Goal: Task Accomplishment & Management: Complete application form

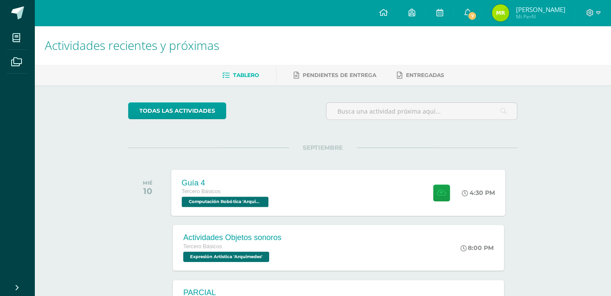
click at [237, 205] on span "Computación Robótica 'Arquimedes'" at bounding box center [225, 202] width 87 height 10
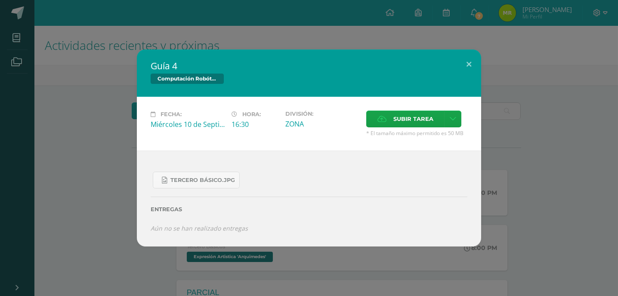
click at [504, 119] on div "Guía 4 Computación Robótica Fecha: [DATE] Hora: 16:30 División: Subir tarea" at bounding box center [308, 147] width 611 height 197
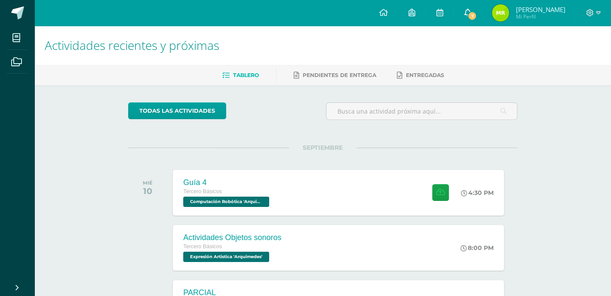
click at [474, 8] on link "7" at bounding box center [468, 13] width 28 height 26
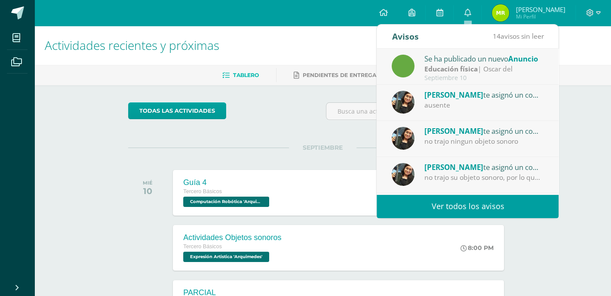
click at [571, 179] on div "Actividades recientes y próximas Tablero Pendientes de entrega Entregadas todas…" at bounding box center [322, 285] width 577 height 519
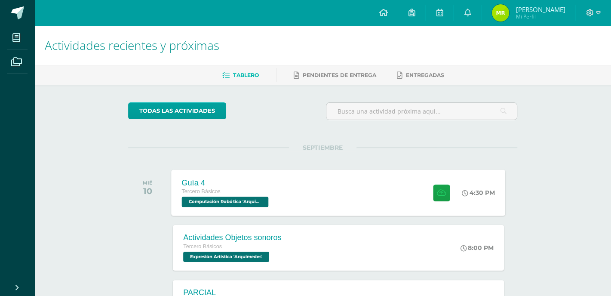
click at [278, 208] on div "Guía 4 Tercero Básicos Computación Robótica '[PERSON_NAME]'" at bounding box center [227, 192] width 110 height 46
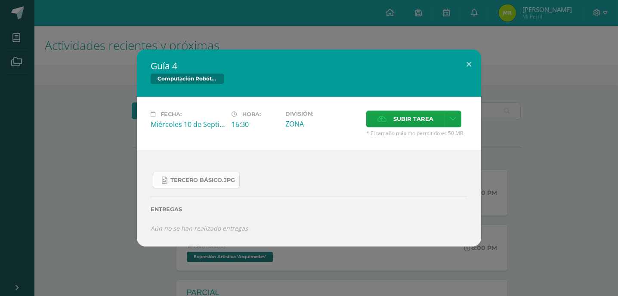
click at [211, 181] on span "Tercero Básico.jpg" at bounding box center [202, 180] width 65 height 7
click at [195, 177] on span "Tercero Básico.jpg" at bounding box center [202, 180] width 65 height 7
click at [411, 119] on span "Subir tarea" at bounding box center [413, 119] width 40 height 16
click at [0, 0] on input "Subir tarea" at bounding box center [0, 0] width 0 height 0
click at [474, 64] on button at bounding box center [468, 63] width 25 height 29
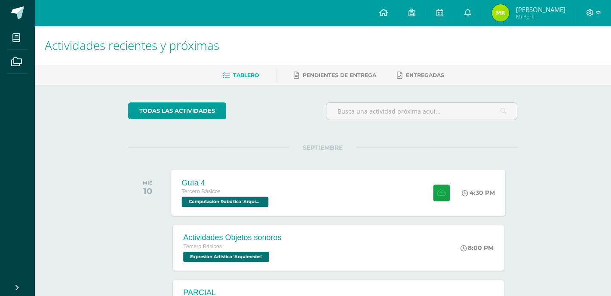
click at [243, 203] on span "Computación Robótica 'Arquimedes'" at bounding box center [225, 202] width 87 height 10
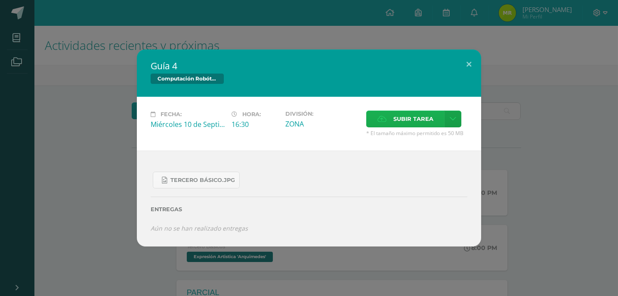
click at [403, 115] on span "Subir tarea" at bounding box center [413, 119] width 40 height 16
click at [0, 0] on input "Subir tarea" at bounding box center [0, 0] width 0 height 0
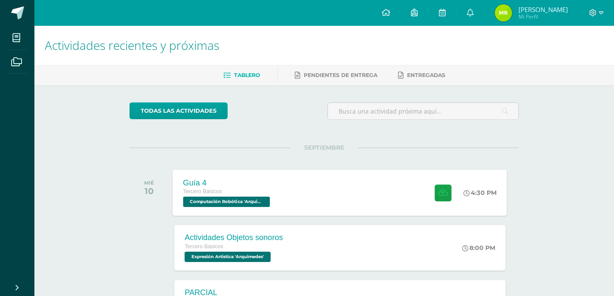
click at [332, 193] on div "Guía 4 Tercero Básicos Computación Robótica 'Arquimedes' 4:30 PM Guía 4 Computa…" at bounding box center [340, 192] width 334 height 46
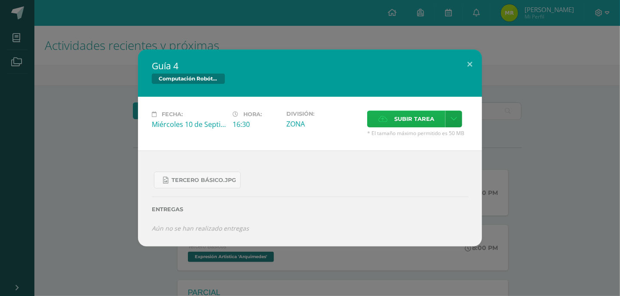
click at [408, 120] on span "Subir tarea" at bounding box center [414, 119] width 40 height 16
click at [0, 0] on input "Subir tarea" at bounding box center [0, 0] width 0 height 0
click at [395, 123] on span "Subir tarea" at bounding box center [414, 119] width 40 height 16
click at [0, 0] on input "Subir tarea" at bounding box center [0, 0] width 0 height 0
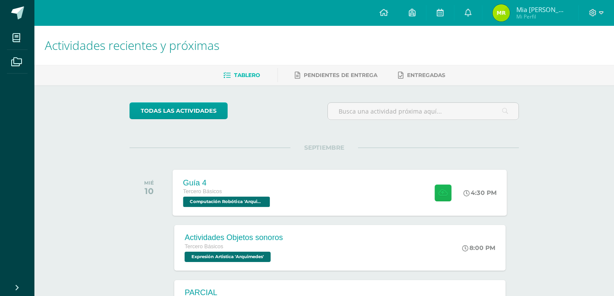
click at [438, 189] on icon at bounding box center [442, 192] width 9 height 7
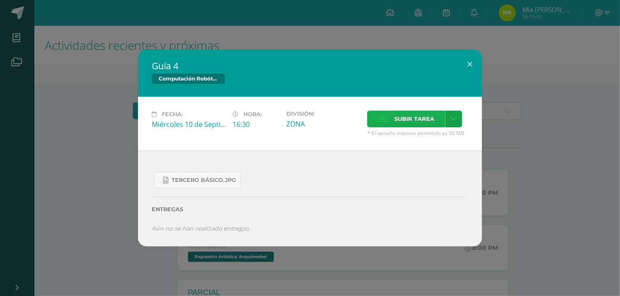
click at [397, 121] on span "Subir tarea" at bounding box center [414, 119] width 40 height 16
click at [0, 0] on input "Subir tarea" at bounding box center [0, 0] width 0 height 0
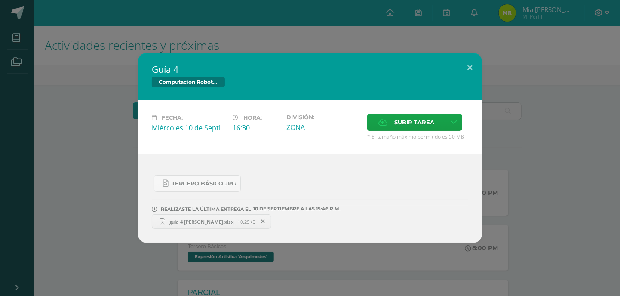
click at [196, 222] on span "guia 4 mia rivas.xlsx" at bounding box center [201, 221] width 73 height 6
click at [477, 66] on button at bounding box center [470, 67] width 25 height 29
